Goal: Task Accomplishment & Management: Complete application form

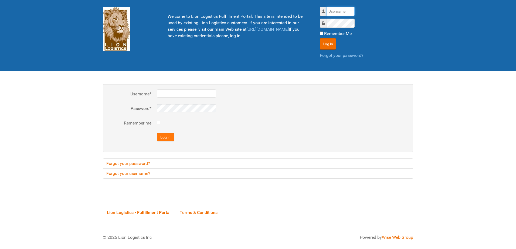
type input "al"
click at [158, 136] on button "Log in" at bounding box center [165, 137] width 17 height 8
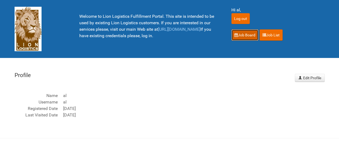
click at [238, 37] on link "Job Board" at bounding box center [244, 34] width 27 height 11
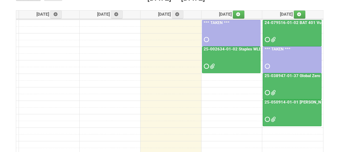
scroll to position [54, 0]
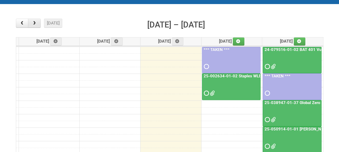
click at [36, 24] on span "button" at bounding box center [34, 23] width 5 height 4
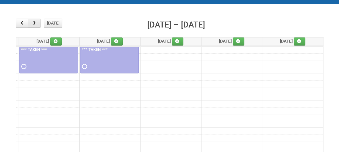
click at [36, 24] on span "button" at bounding box center [34, 23] width 5 height 4
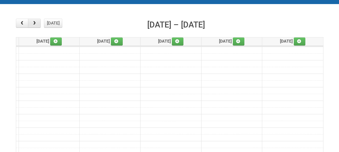
click at [36, 24] on span "button" at bounding box center [34, 23] width 5 height 4
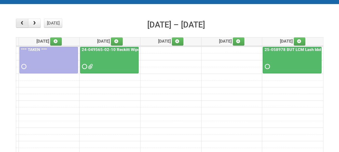
click at [23, 23] on span "button" at bounding box center [21, 23] width 5 height 4
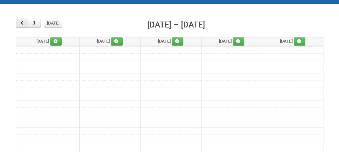
click at [23, 23] on span "button" at bounding box center [21, 23] width 5 height 4
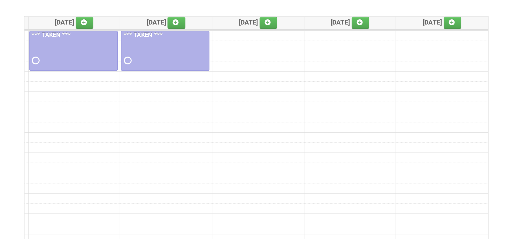
scroll to position [27, 0]
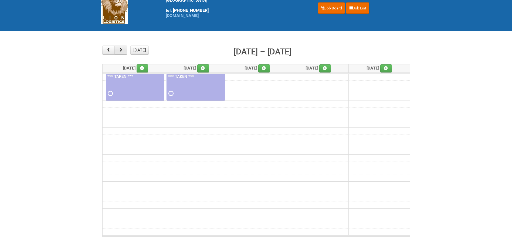
click at [122, 50] on span "button" at bounding box center [120, 50] width 5 height 4
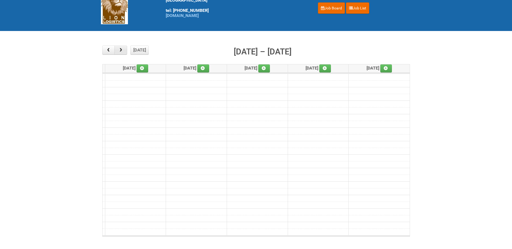
click at [122, 50] on span "button" at bounding box center [120, 50] width 5 height 4
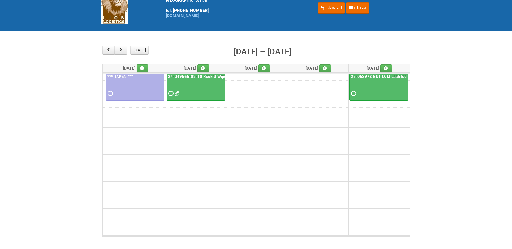
click at [129, 84] on div at bounding box center [134, 89] width 57 height 18
